Goal: Navigation & Orientation: Find specific page/section

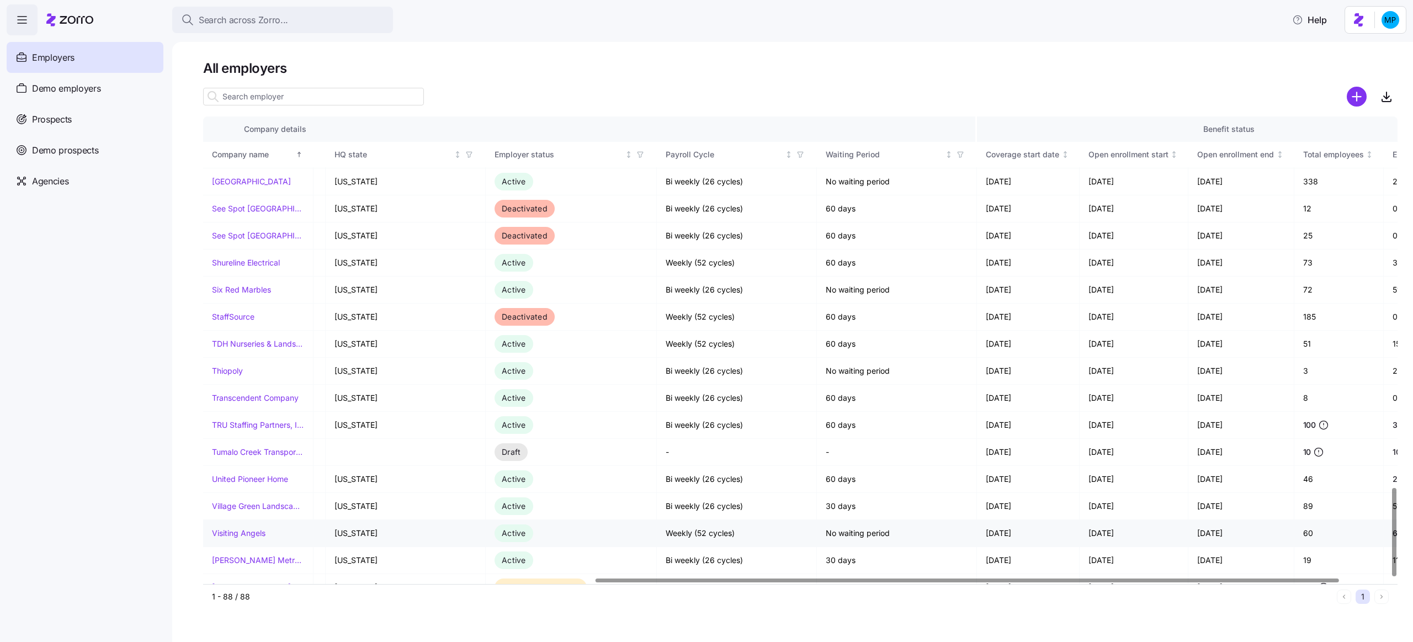
scroll to position [1947, 711]
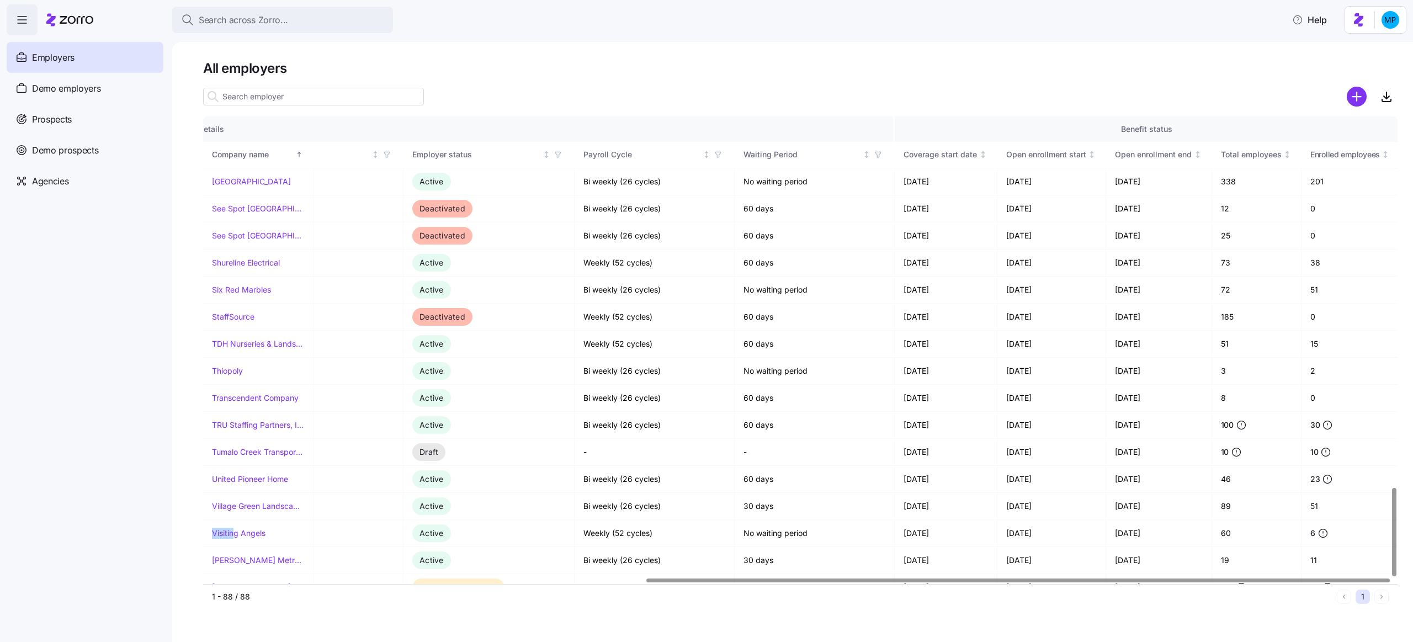
click at [190, 204] on div "All employers Company details Benefit status Company name [PERSON_NAME] partner…" at bounding box center [792, 342] width 1241 height 600
